Goal: Transaction & Acquisition: Purchase product/service

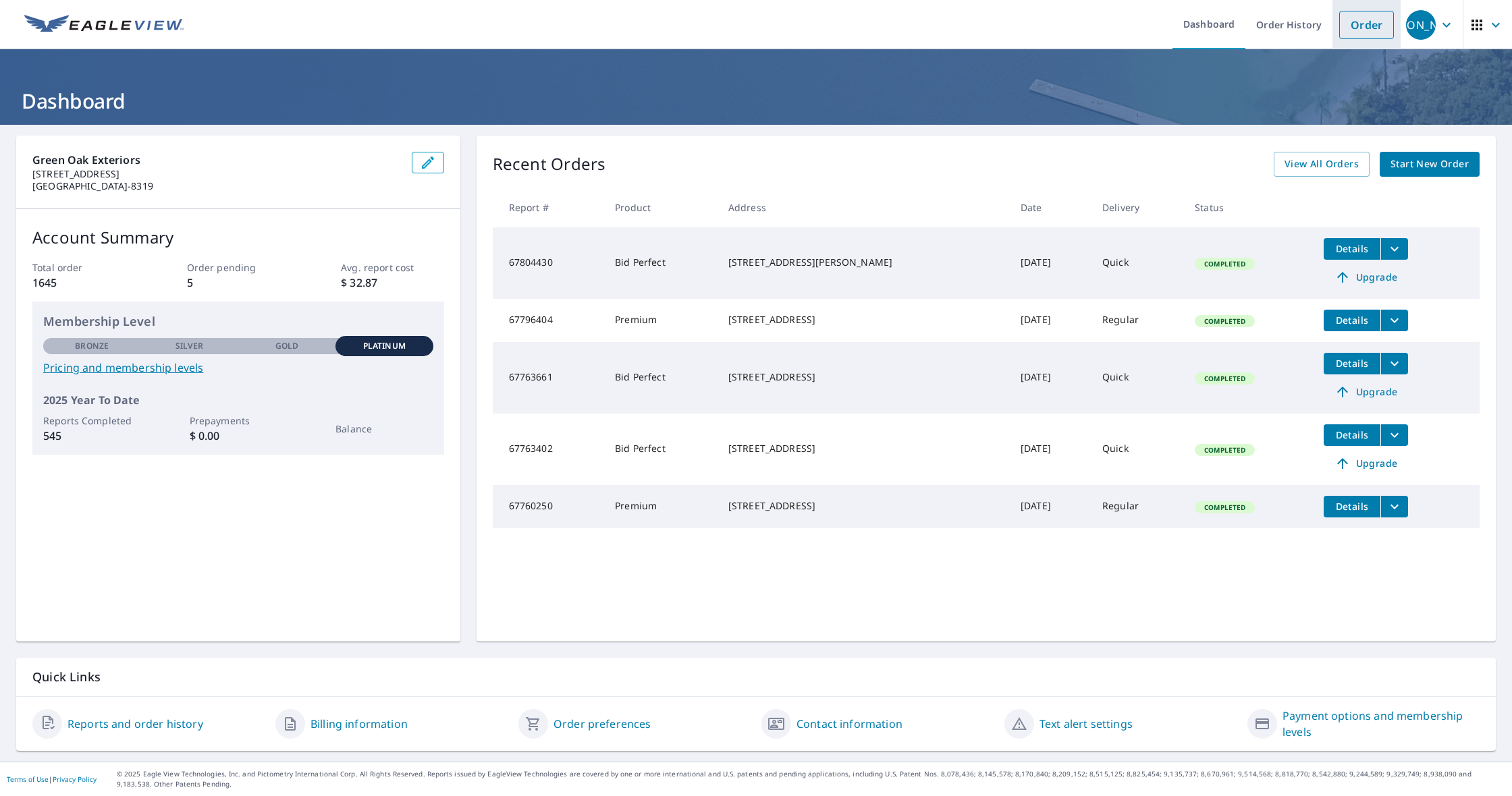
click at [1365, 21] on link "Order" at bounding box center [1367, 25] width 55 height 28
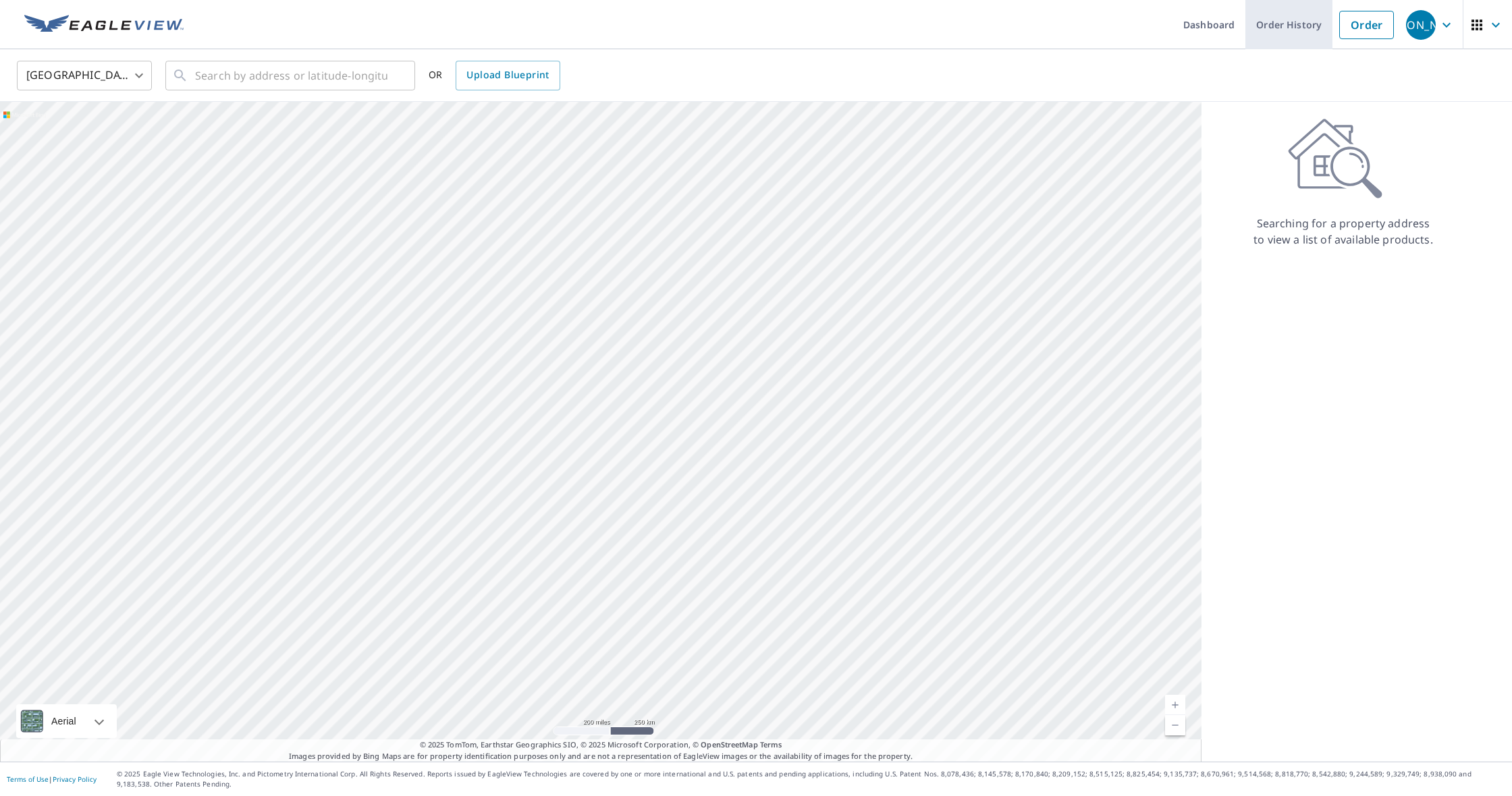
click at [1303, 16] on link "Order History" at bounding box center [1289, 25] width 87 height 50
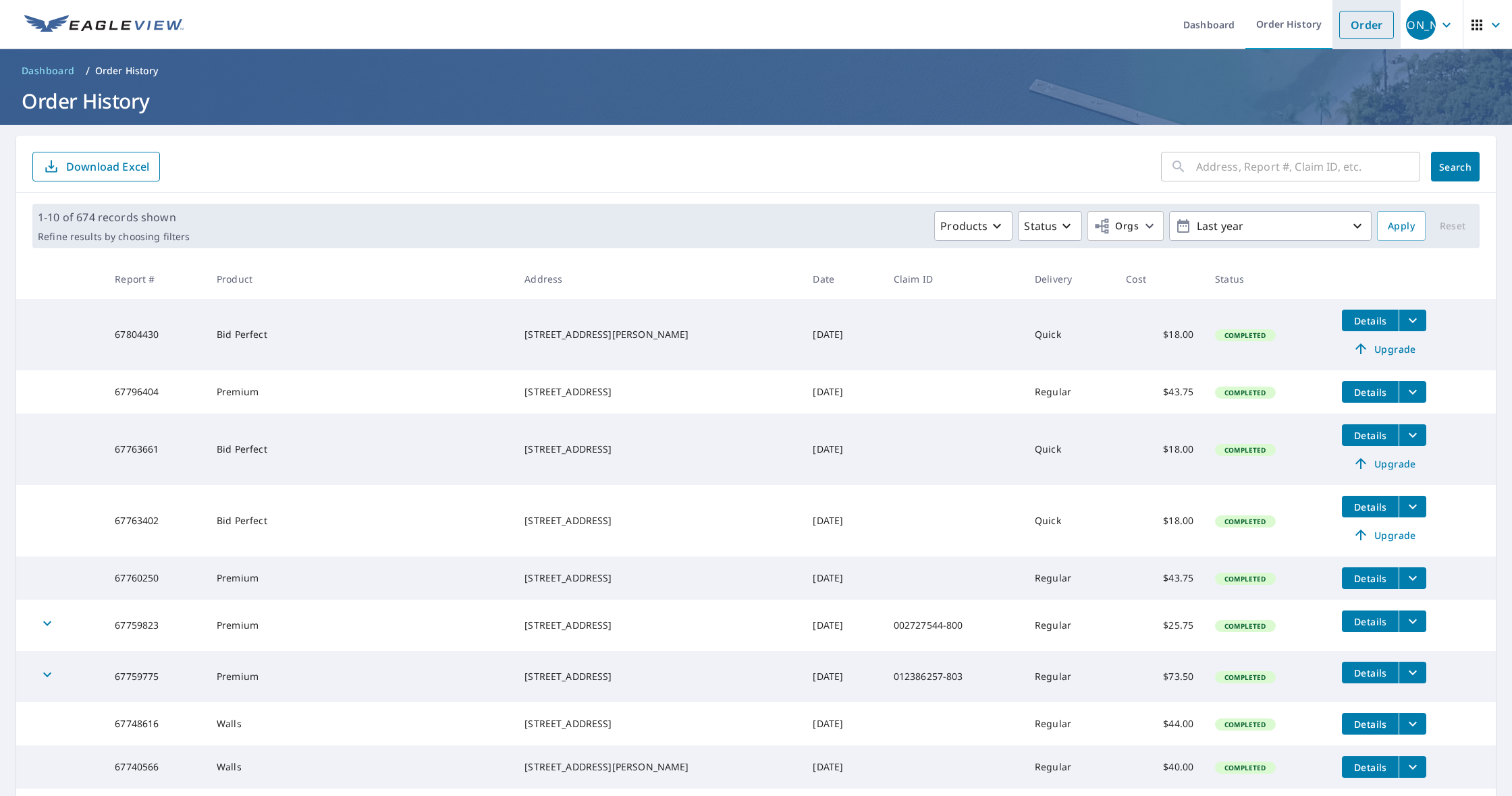
click at [1373, 24] on link "Order" at bounding box center [1367, 25] width 55 height 28
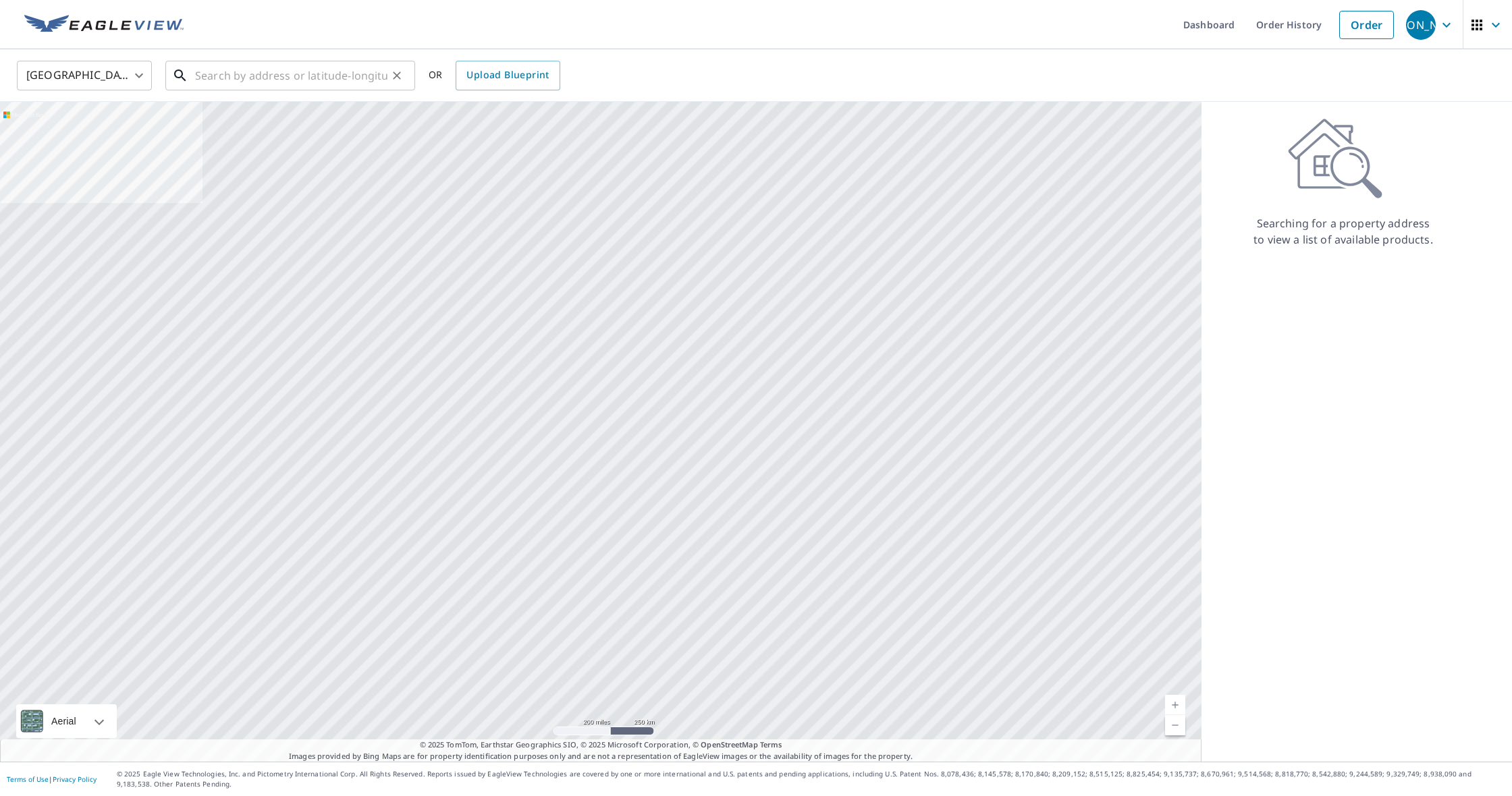
click at [293, 69] on input "text" at bounding box center [291, 75] width 192 height 38
paste input "8450 Sals Place Manassas, VA 20112"
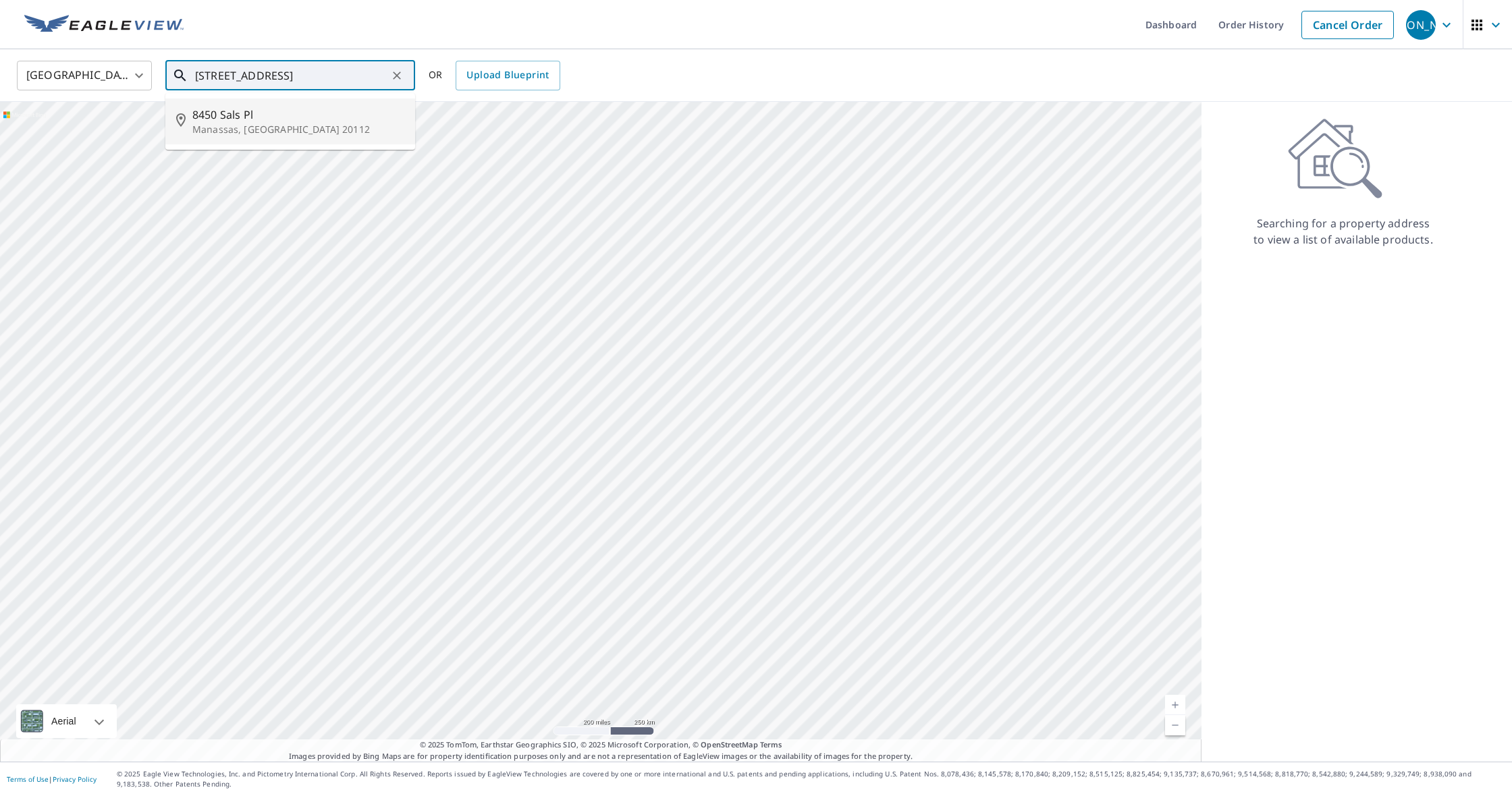
click at [349, 109] on span "8450 Sals Pl" at bounding box center [298, 115] width 212 height 16
type input "8450 Sals Pl Manassas, VA 20112"
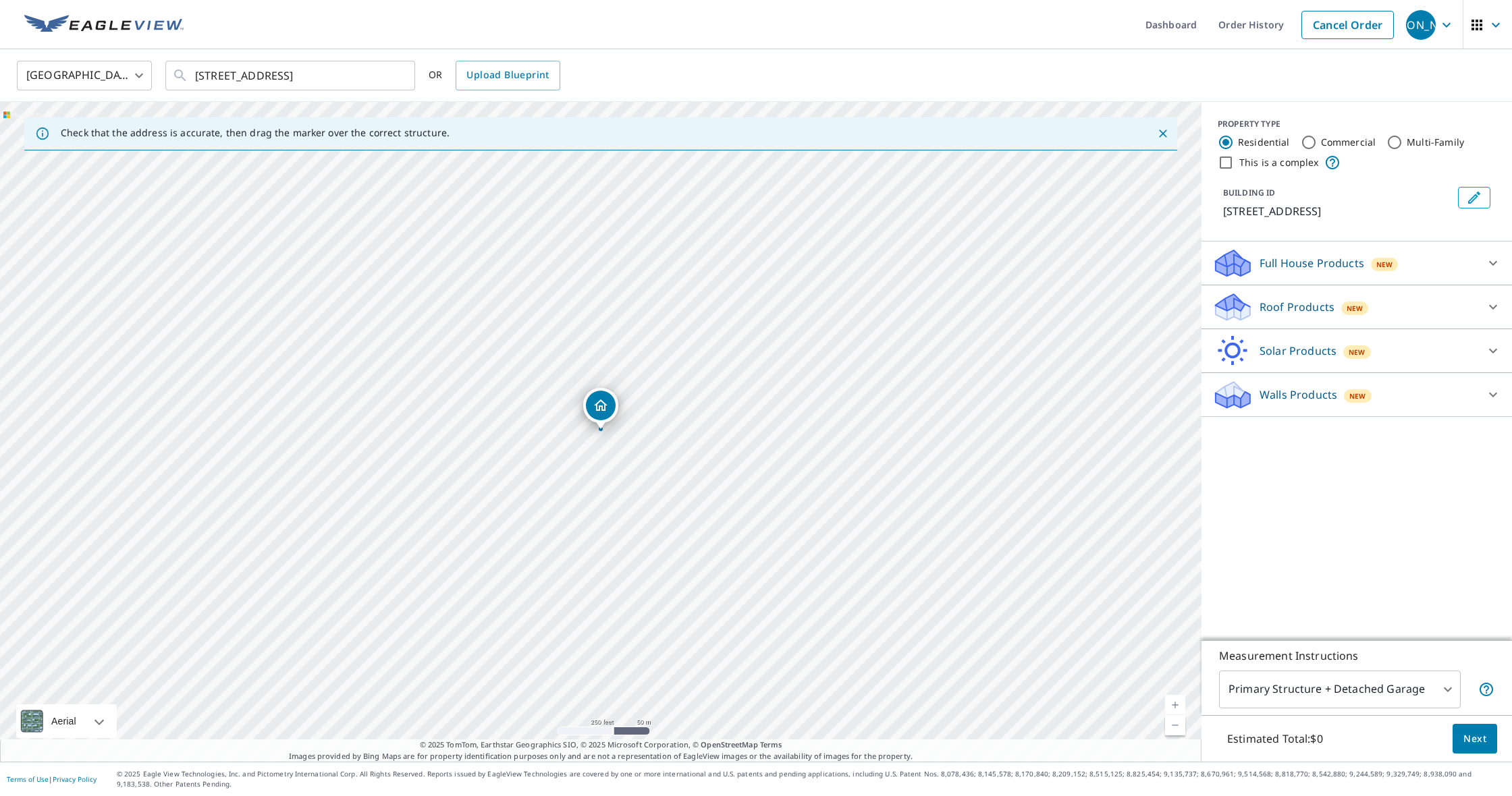
click at [1270, 310] on p "Roof Products" at bounding box center [1297, 307] width 75 height 16
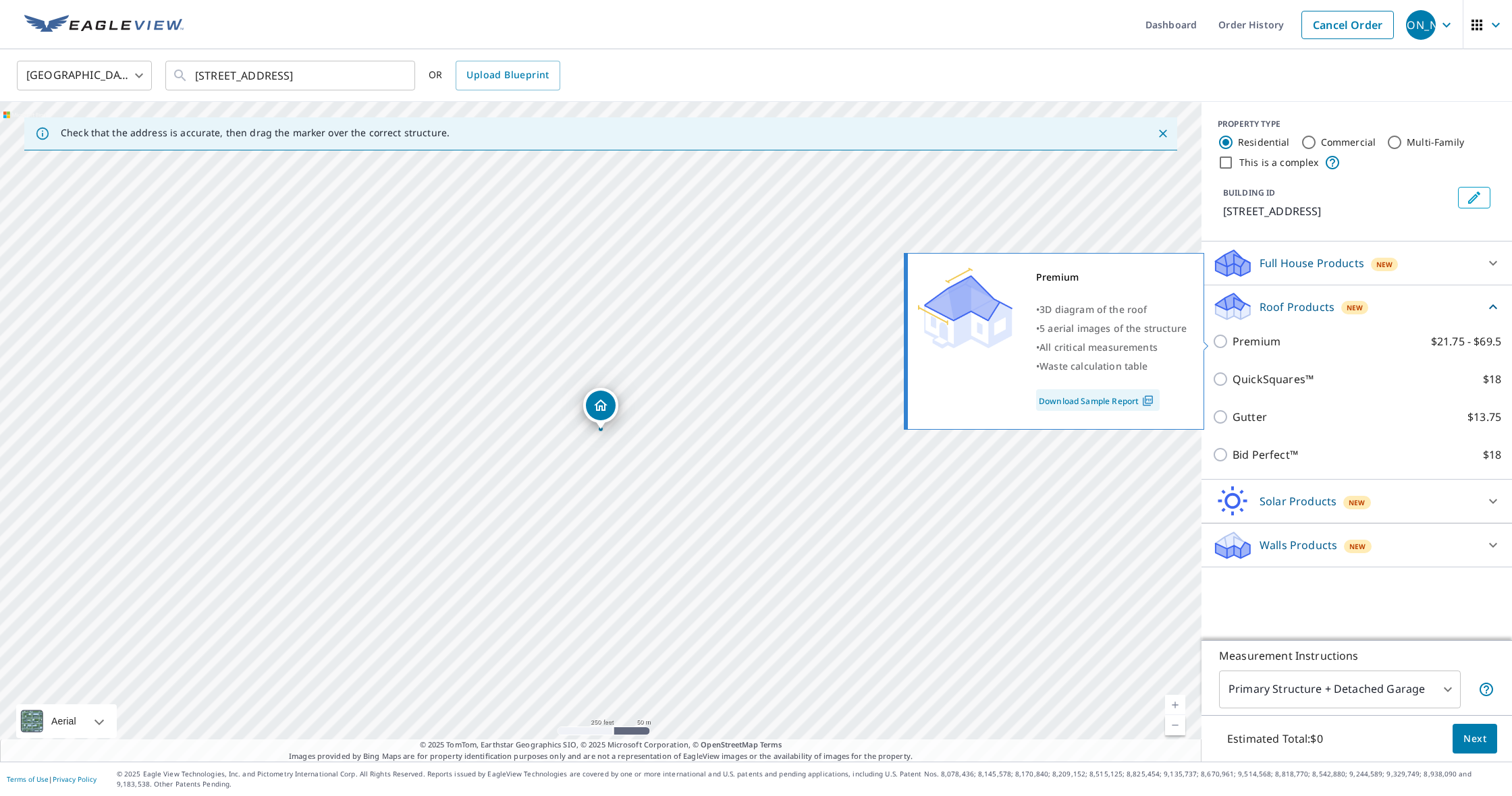
click at [1224, 339] on input "Premium $21.75 - $69.5" at bounding box center [1222, 341] width 20 height 16
checkbox input "true"
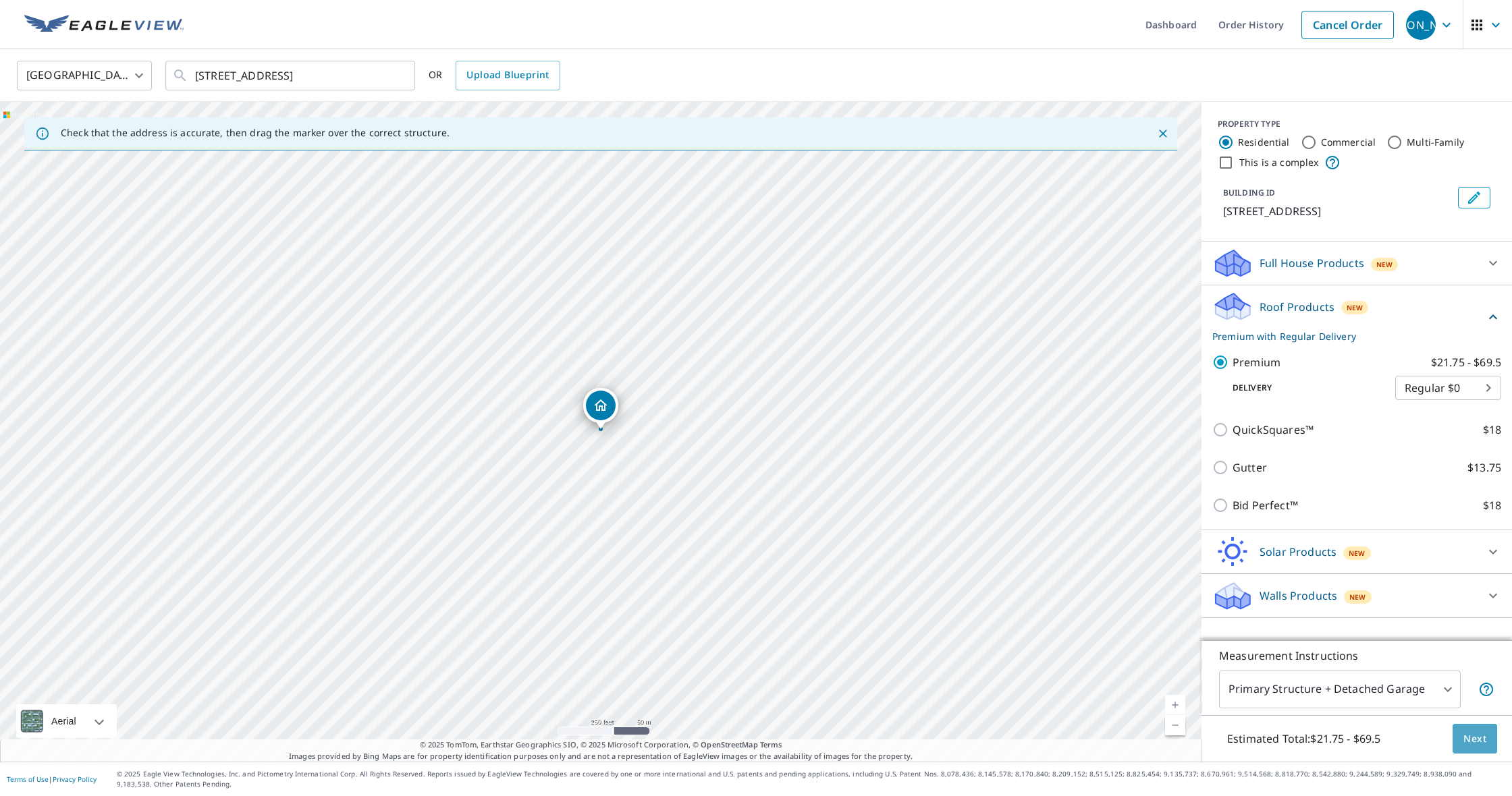
click at [1473, 731] on span "Next" at bounding box center [1475, 739] width 23 height 17
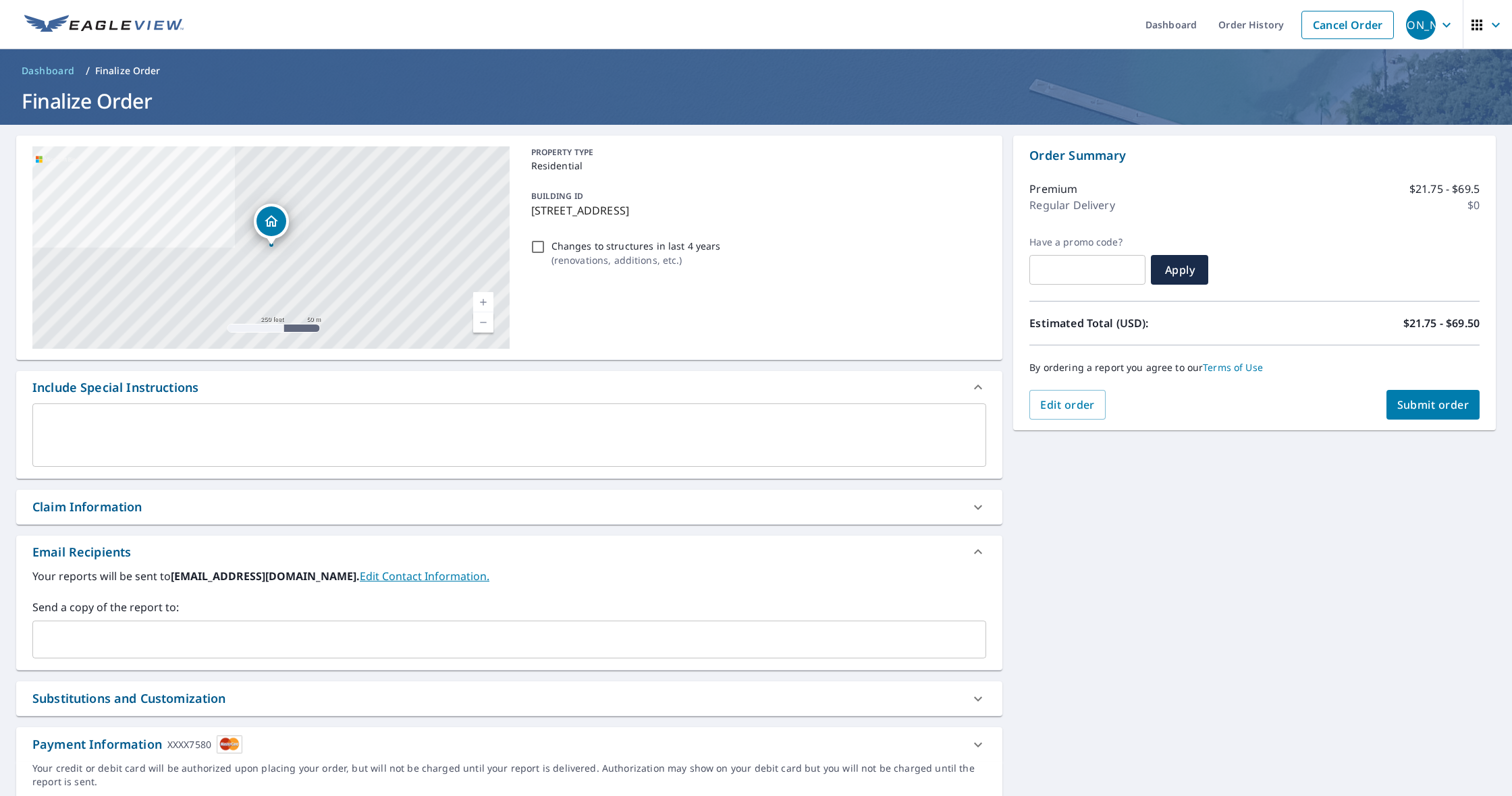
click at [1424, 415] on button "Submit order" at bounding box center [1433, 405] width 94 height 30
checkbox input "true"
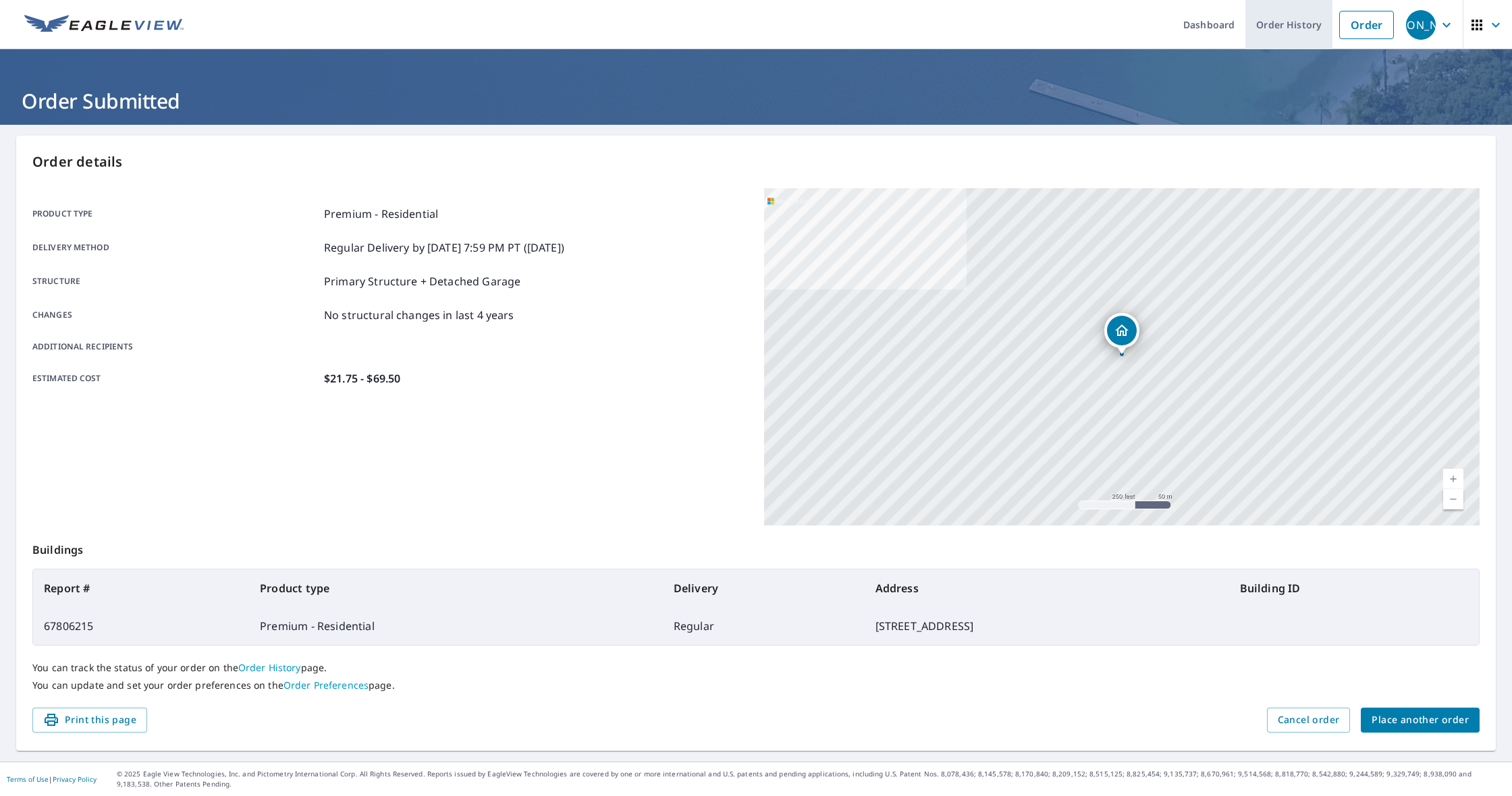
click at [1285, 26] on link "Order History" at bounding box center [1289, 25] width 87 height 50
